Goal: Check status

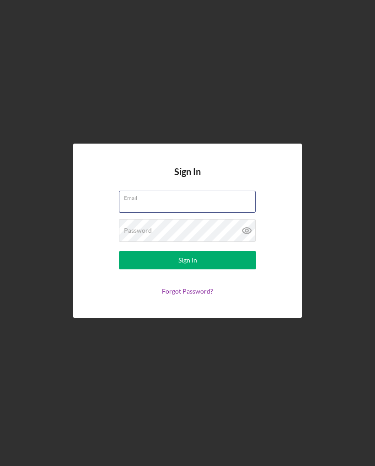
type input "[EMAIL_ADDRESS][DOMAIN_NAME]"
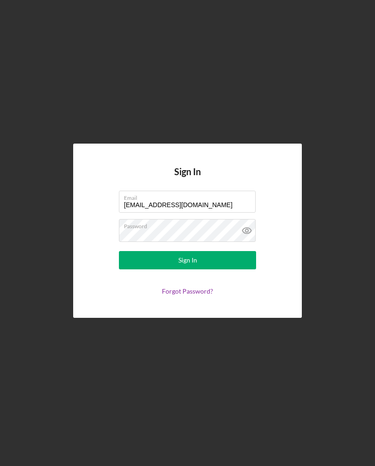
click at [247, 230] on icon at bounding box center [247, 230] width 23 height 23
click at [140, 260] on button "Sign In" at bounding box center [187, 260] width 137 height 18
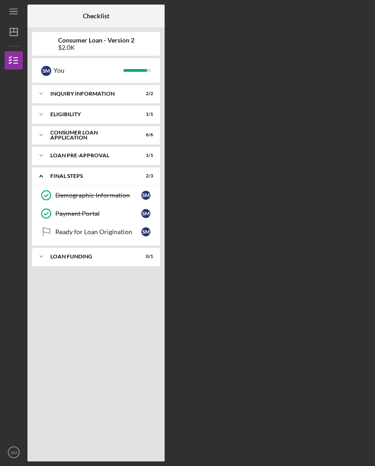
click at [40, 257] on icon "Icon/Expander" at bounding box center [41, 257] width 18 height 18
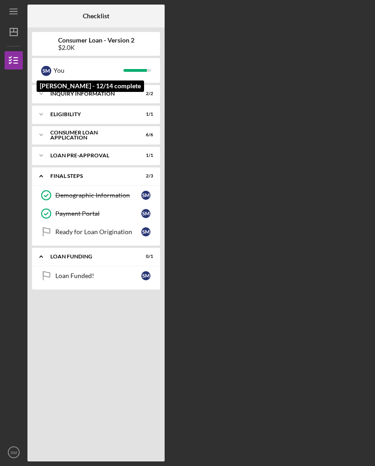
click at [46, 66] on div "S M" at bounding box center [46, 71] width 10 height 10
click at [85, 232] on div "Ready for Loan Origination" at bounding box center [98, 231] width 86 height 7
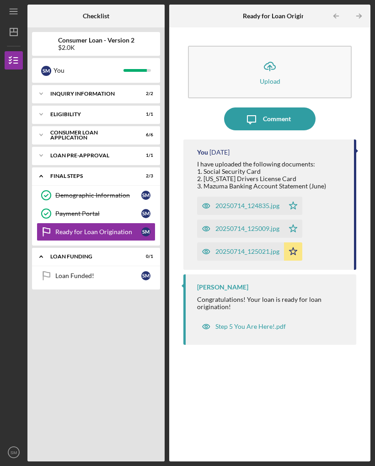
click at [38, 133] on icon "Icon/Expander" at bounding box center [41, 135] width 18 height 18
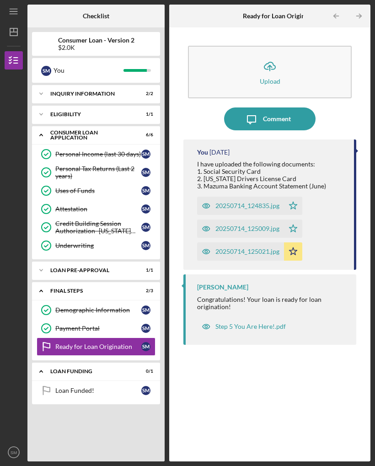
click at [94, 301] on div "Icon/Expander Inquiry Information 2 / 2 Icon/Expander Eligibility 1 / 1 Icon/Ex…" at bounding box center [96, 271] width 128 height 372
click at [204, 18] on div at bounding box center [202, 16] width 67 height 23
click at [213, 301] on div "You [DATE] I have uploaded the following documents: 1. Social Security Card 2. …" at bounding box center [270, 294] width 173 height 309
click at [128, 301] on div "Icon/Expander Inquiry Information 2 / 2 Icon/Expander Eligibility 1 / 1 Icon/Ex…" at bounding box center [96, 271] width 128 height 372
click at [63, 47] on div "$2.0K" at bounding box center [96, 47] width 76 height 7
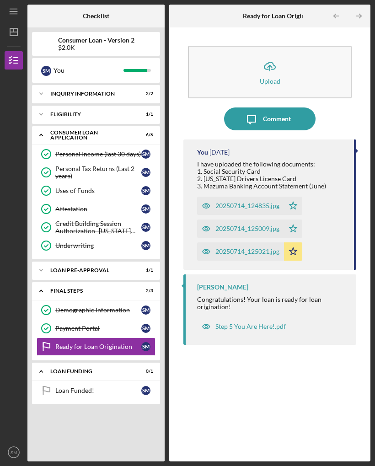
click at [11, 9] on line "button" at bounding box center [13, 9] width 7 height 0
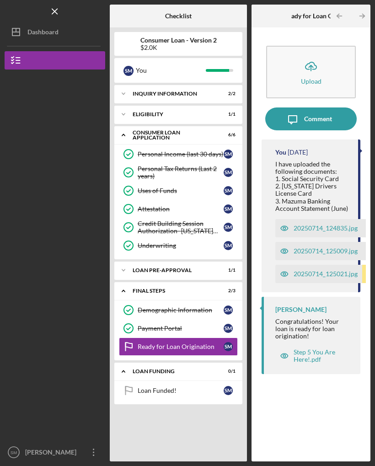
click at [16, 60] on line "button" at bounding box center [18, 60] width 4 height 0
